Goal: Task Accomplishment & Management: Complete application form

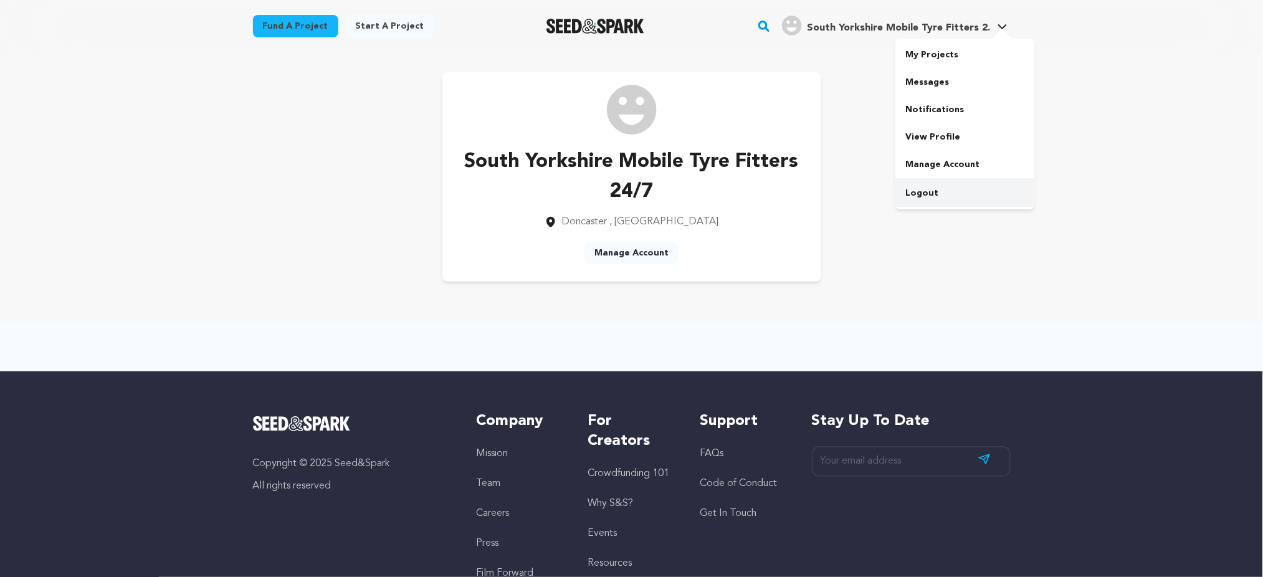
click at [930, 194] on link "Logout" at bounding box center [965, 192] width 140 height 27
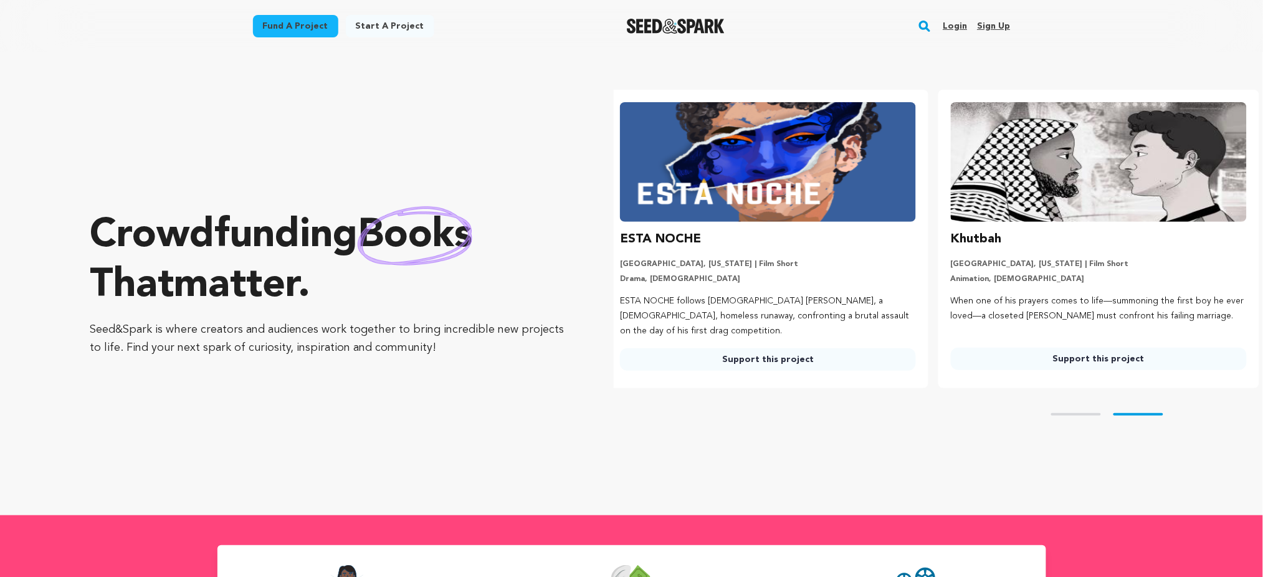
scroll to position [0, 341]
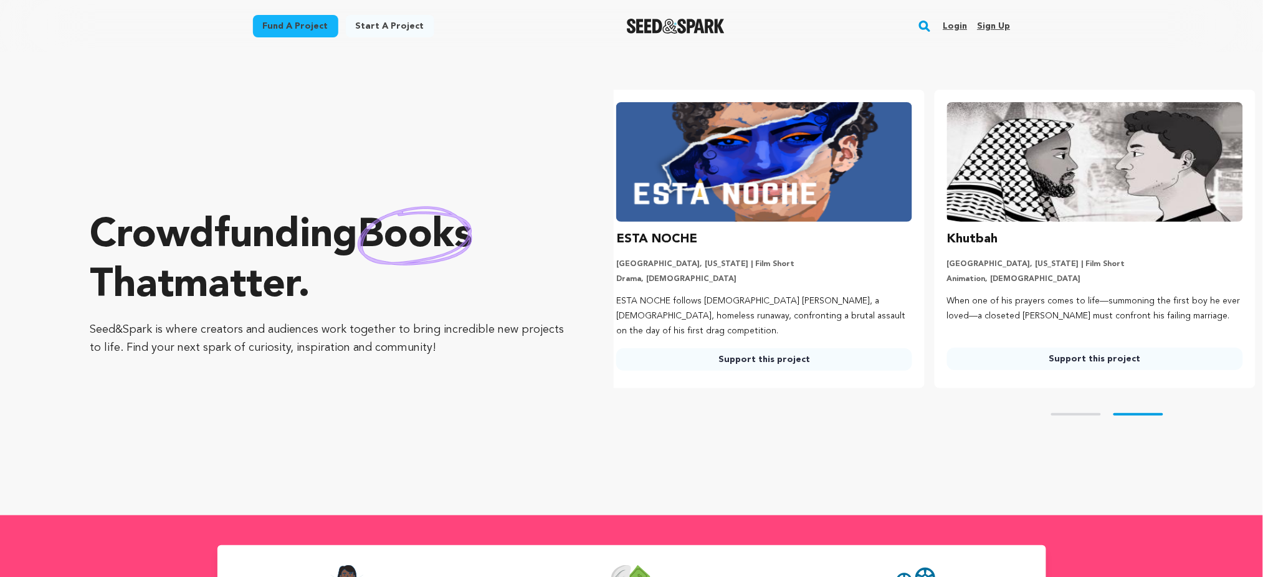
click at [998, 32] on link "Sign up" at bounding box center [993, 26] width 33 height 20
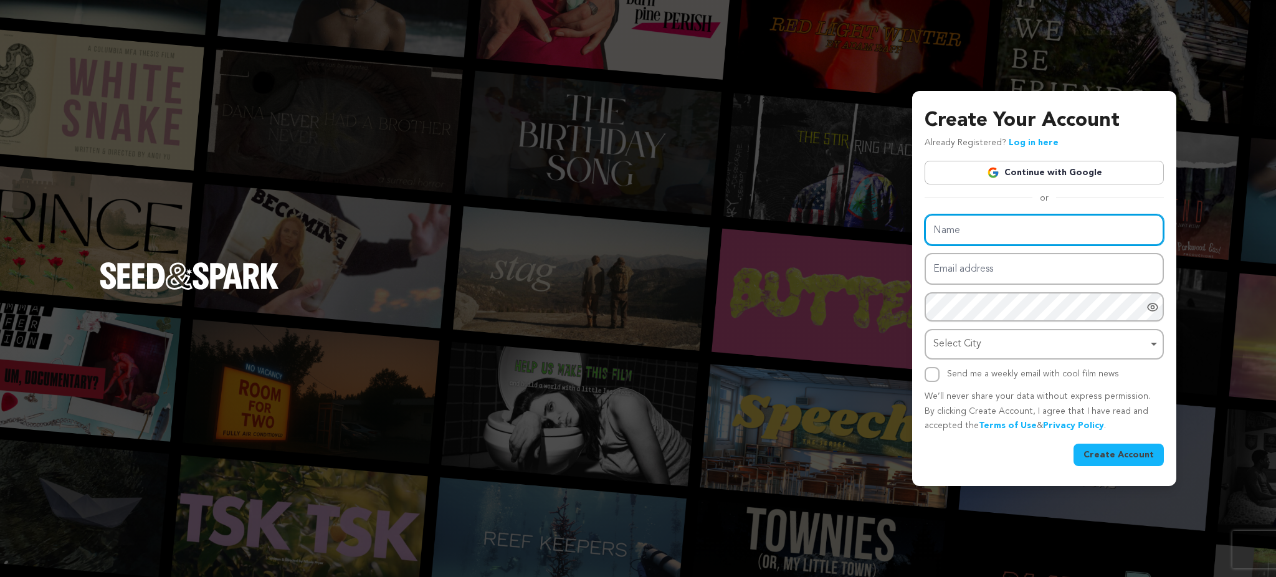
drag, startPoint x: 957, startPoint y: 239, endPoint x: 968, endPoint y: 258, distance: 22.3
click at [958, 237] on input "Name" at bounding box center [1044, 230] width 239 height 32
paste input "Brown's Heating, Air, Plumbing & Electrical"
type input "Brown's Heating, Air, Plumbing & Electrical"
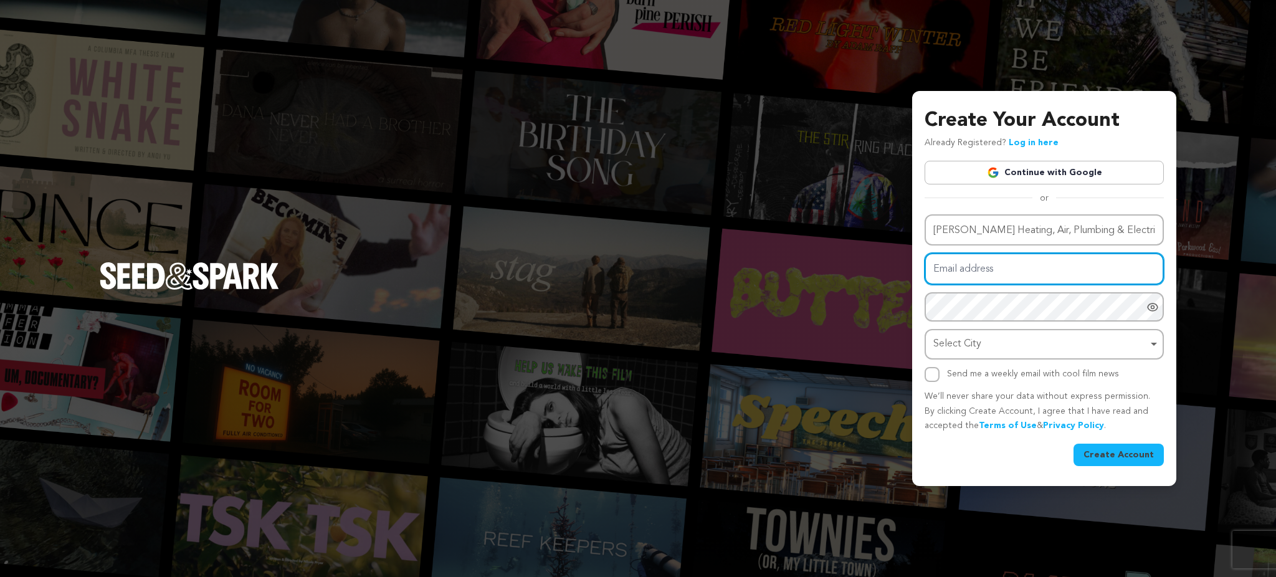
click at [988, 255] on input "Email address" at bounding box center [1044, 269] width 239 height 32
paste input "tavirupo@forexnews.bg"
type input "tavirupo@forexnews.bg"
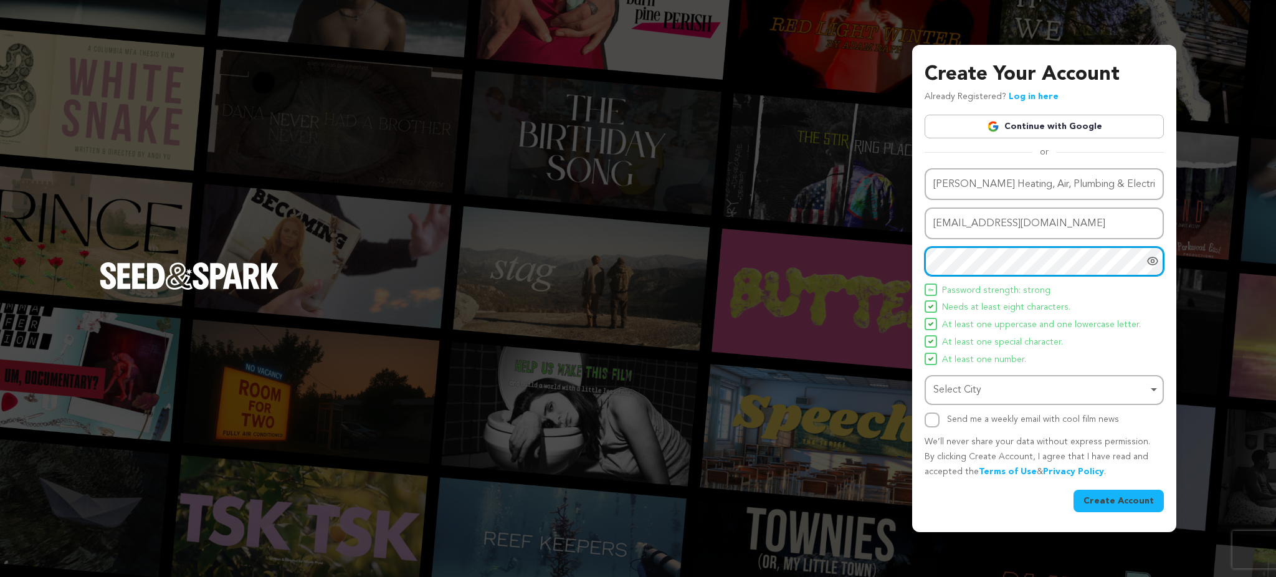
click at [936, 385] on div "Select City Remove item" at bounding box center [1040, 390] width 214 height 18
click at [989, 379] on div "Select City Remove item" at bounding box center [1044, 390] width 227 height 23
paste input "[GEOGRAPHIC_DATA]"
type input "[GEOGRAPHIC_DATA]"
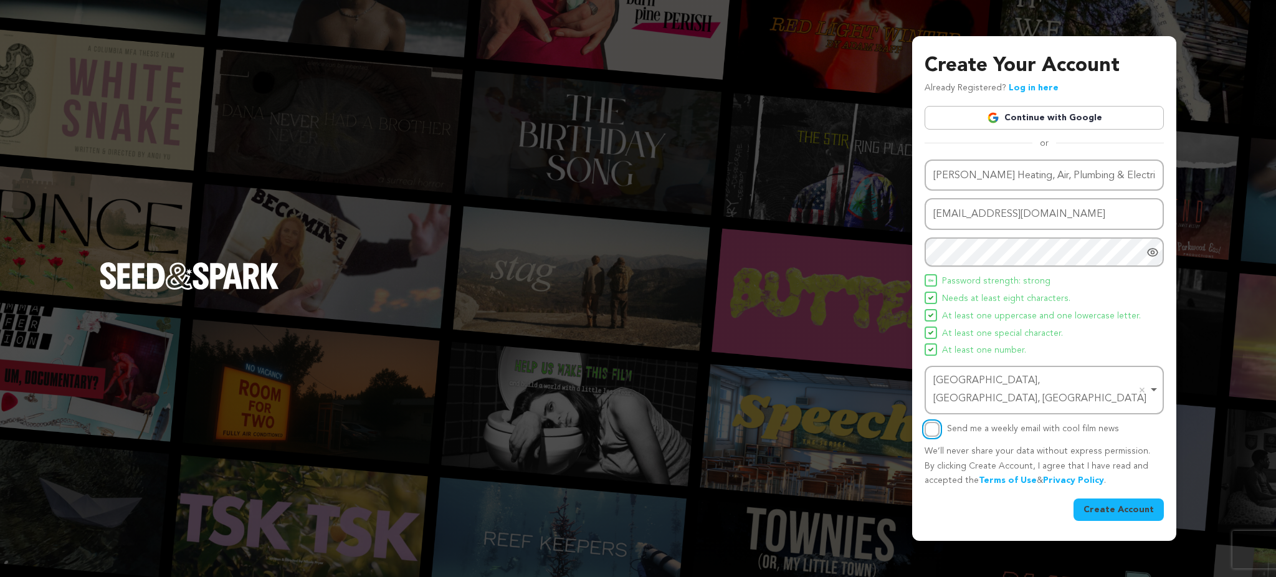
click at [930, 424] on input "Send me a weekly email with cool film news" at bounding box center [932, 429] width 15 height 15
checkbox input "true"
click at [1113, 487] on div "Name Brown's Heating, Air, Plumbing & Electrical Email address tavirupo@forexne…" at bounding box center [1044, 340] width 239 height 361
click at [1107, 498] on button "Create Account" at bounding box center [1119, 509] width 90 height 22
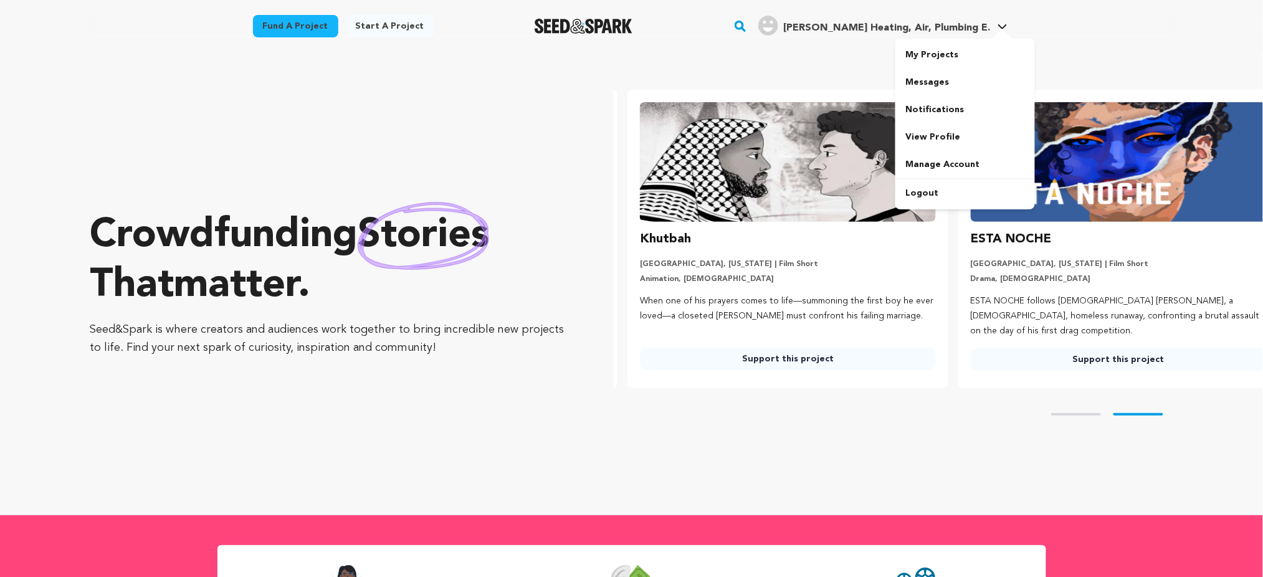
scroll to position [0, 341]
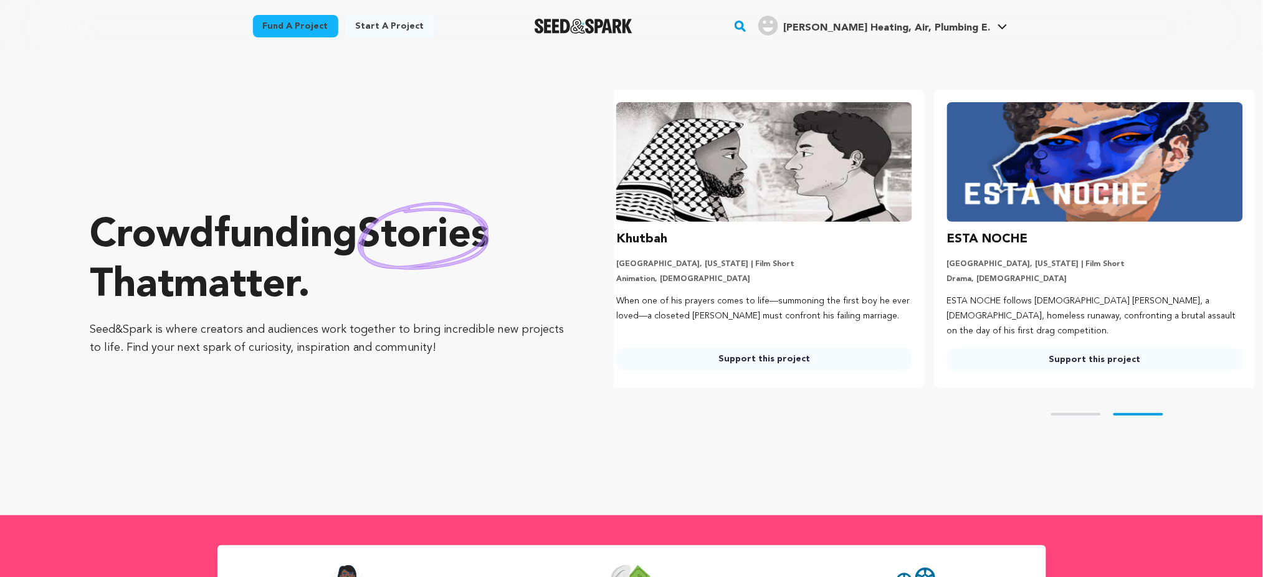
click at [916, 31] on span "[PERSON_NAME] Heating, Air, Plumbing E." at bounding box center [886, 28] width 207 height 10
